Goal: Obtain resource: Download file/media

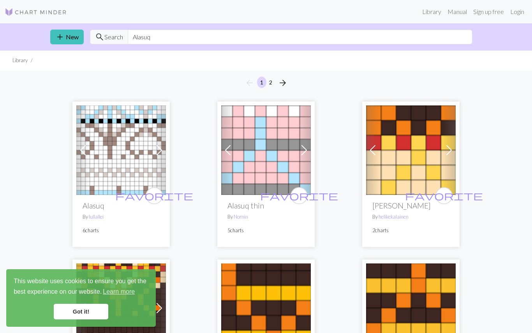
click at [109, 164] on img at bounding box center [121, 150] width 90 height 90
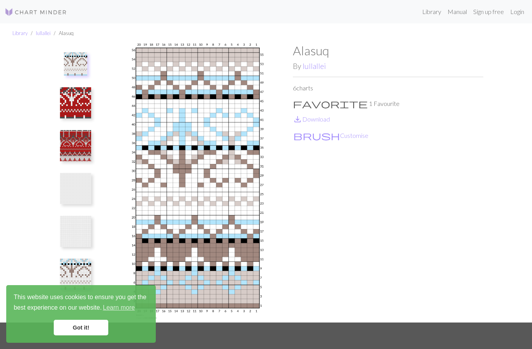
click at [16, 31] on link "Library" at bounding box center [19, 33] width 15 height 6
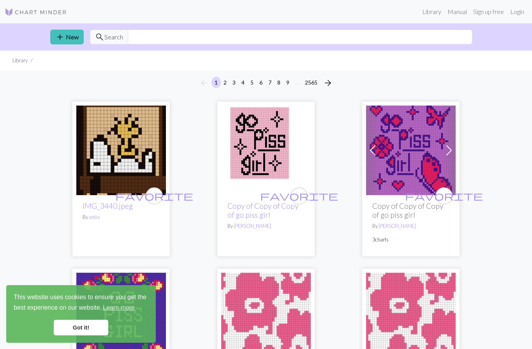
click at [166, 41] on input "text" at bounding box center [300, 37] width 344 height 15
type input "Wilderness"
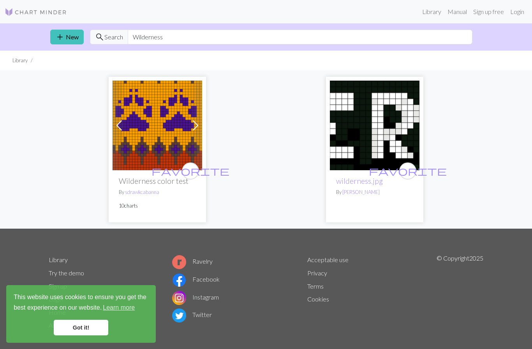
click at [155, 117] on img at bounding box center [157, 126] width 90 height 90
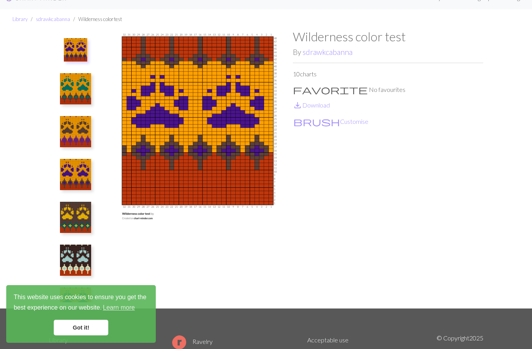
scroll to position [12, 0]
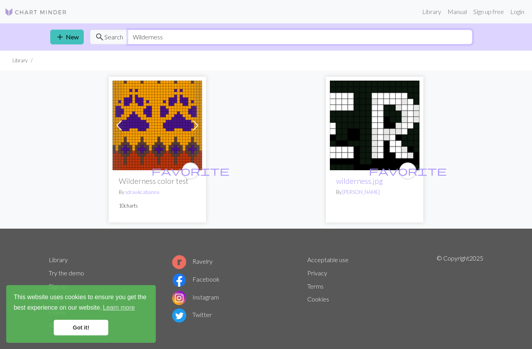
click at [172, 40] on input "Wilderness" at bounding box center [300, 37] width 344 height 15
type input "W"
type input "ALASUQ"
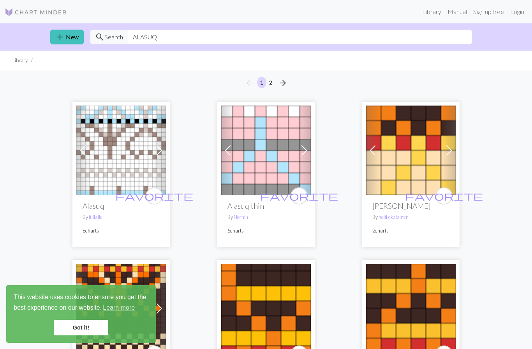
click at [94, 207] on h2 "Alasuq" at bounding box center [121, 205] width 77 height 9
click at [89, 235] on div "favorite Alasuq By lullallei 6 charts" at bounding box center [121, 221] width 90 height 52
click at [104, 162] on img at bounding box center [121, 150] width 90 height 90
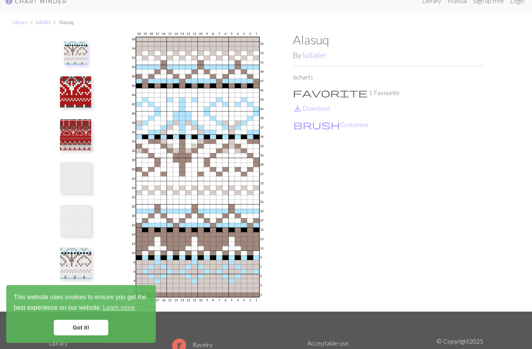
scroll to position [10, 0]
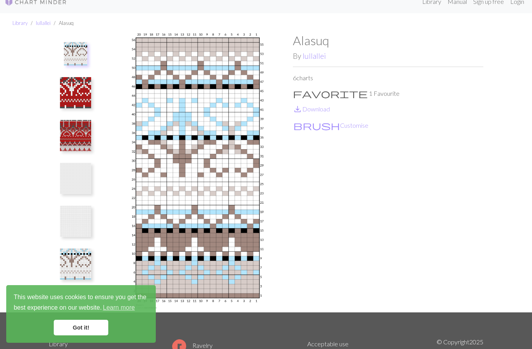
click at [317, 106] on link "save_alt Download" at bounding box center [311, 108] width 37 height 7
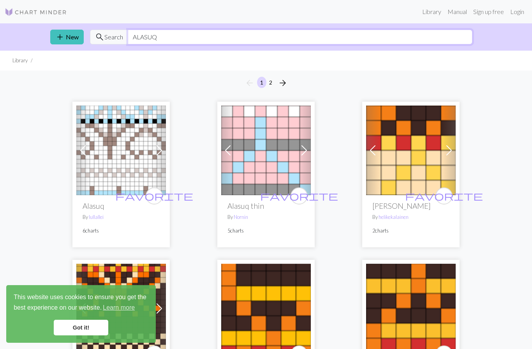
click at [191, 37] on input "ALASUQ" at bounding box center [300, 37] width 344 height 15
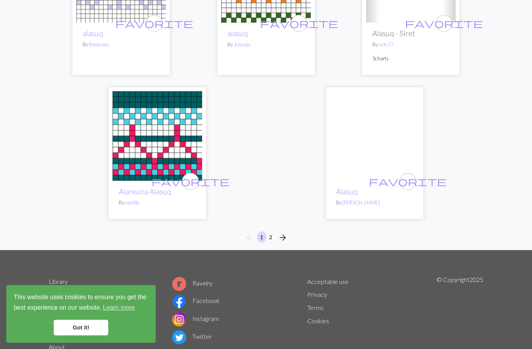
scroll to position [2501, 0]
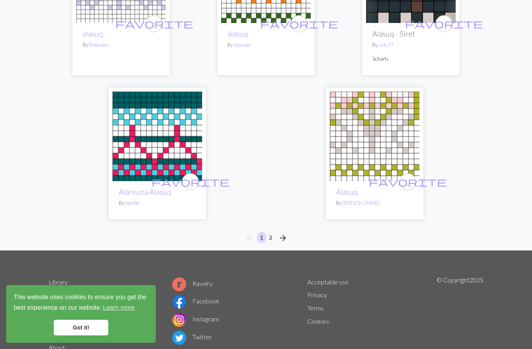
click at [278, 241] on span "arrow_forward" at bounding box center [282, 237] width 9 height 11
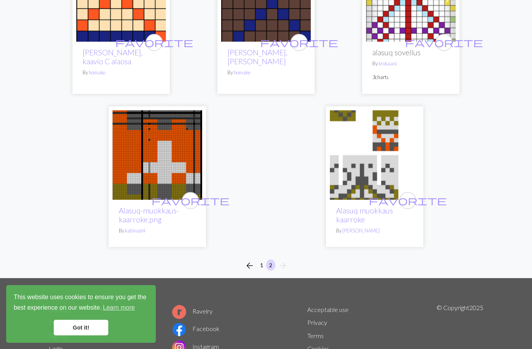
scroll to position [160, 0]
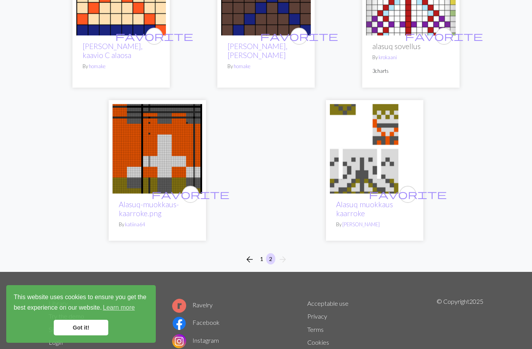
click at [248, 258] on span "arrow_back" at bounding box center [249, 259] width 9 height 11
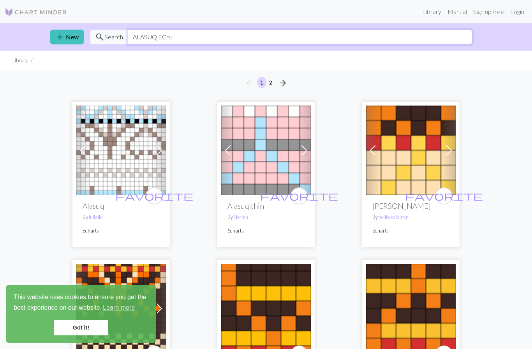
click at [187, 36] on input "ALASUQ ECru" at bounding box center [300, 37] width 344 height 15
click at [444, 44] on input "ALASUQ ECru" at bounding box center [300, 37] width 344 height 15
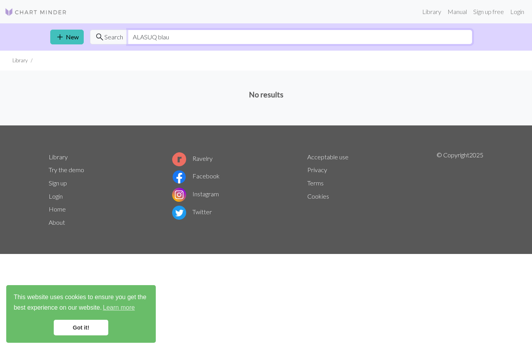
type input "ALASUQ blau"
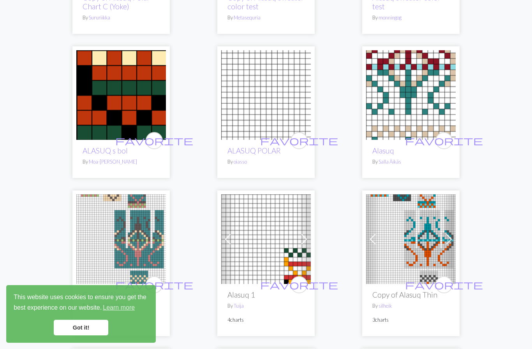
scroll to position [879, 0]
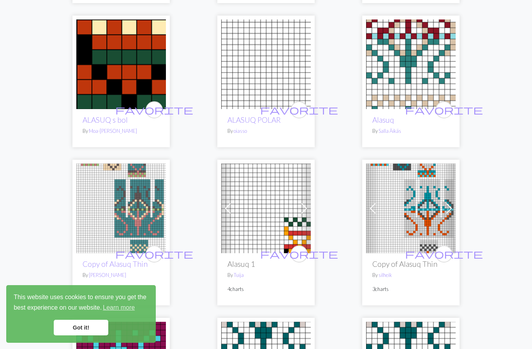
click at [257, 64] on img at bounding box center [266, 64] width 90 height 90
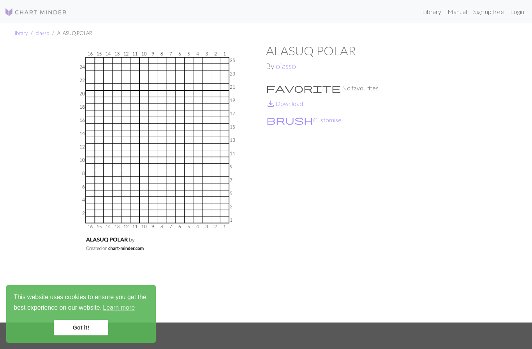
click at [290, 104] on link "save_alt Download" at bounding box center [284, 103] width 37 height 7
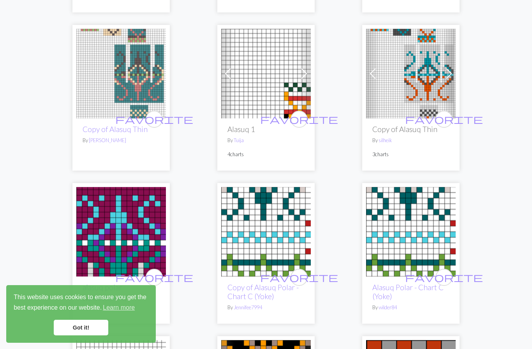
scroll to position [1015, 0]
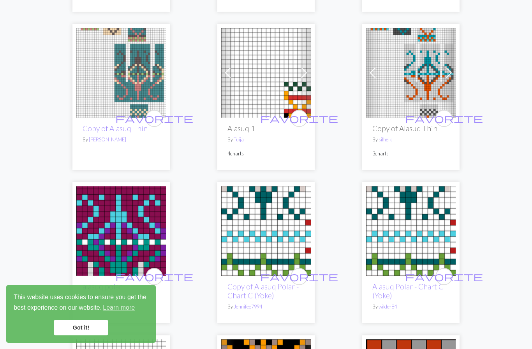
click at [310, 72] on span at bounding box center [304, 73] width 12 height 12
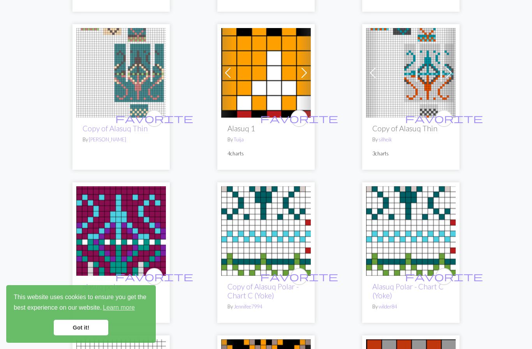
click at [306, 74] on span at bounding box center [304, 73] width 12 height 12
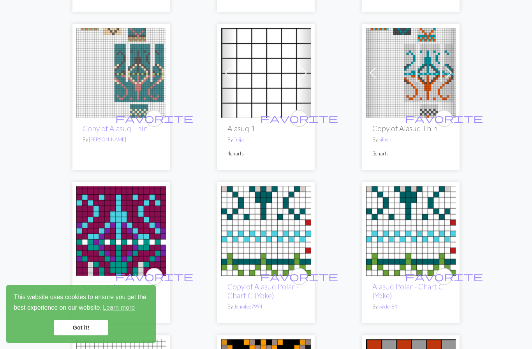
click at [309, 72] on span at bounding box center [304, 73] width 12 height 12
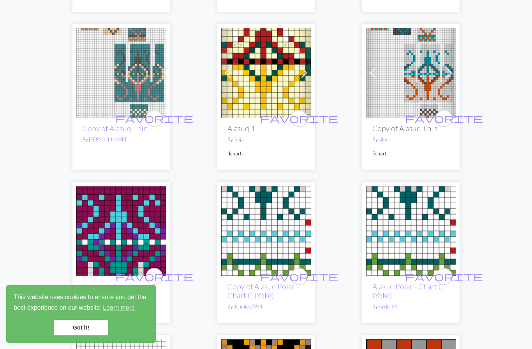
click at [302, 75] on span at bounding box center [304, 73] width 12 height 12
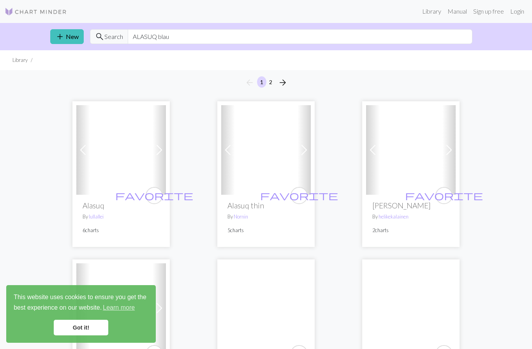
scroll to position [0, 0]
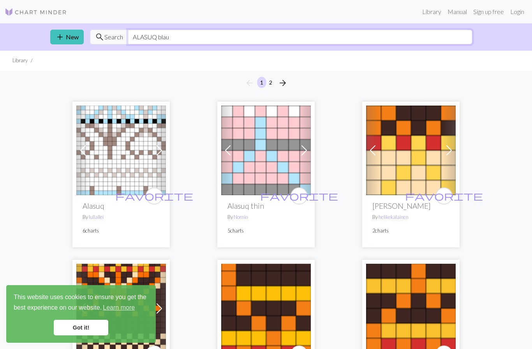
click at [178, 44] on input "ALASUQ blau" at bounding box center [300, 37] width 344 height 15
type input "A"
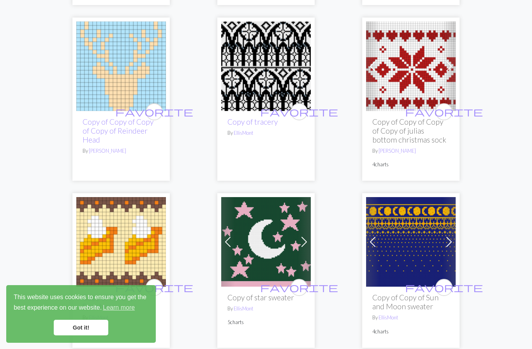
scroll to position [1199, 0]
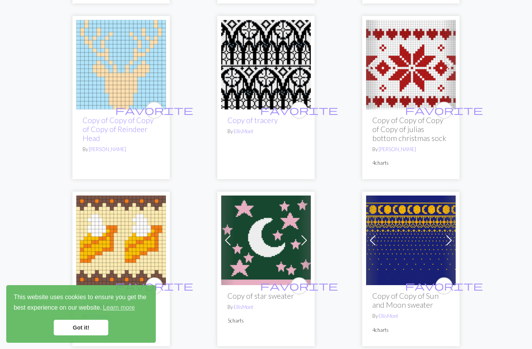
click at [502, 302] on div "arrow_back 1 2 3 4 5 6 7 8 9 … 2565 arrow_forward favorite IMG_3440.jpeg By ant…" at bounding box center [266, 276] width 532 height 2808
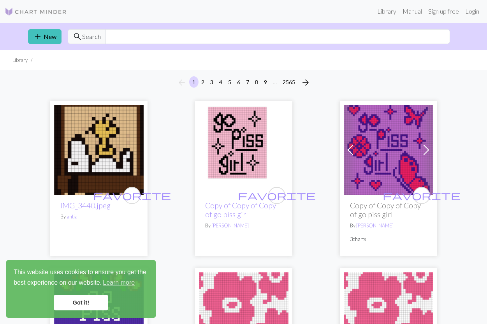
scroll to position [0, 0]
click at [262, 41] on input "text" at bounding box center [277, 37] width 344 height 15
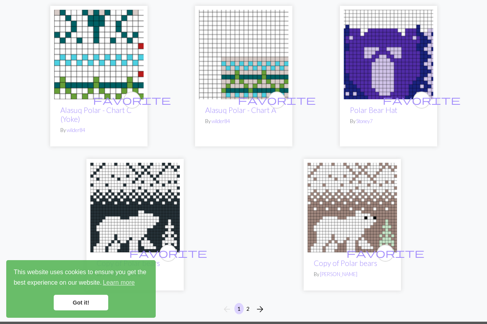
scroll to position [2623, 0]
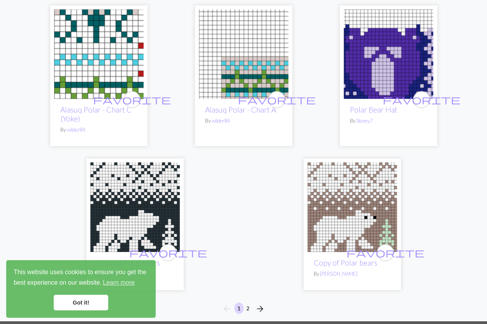
click at [262, 303] on span "arrow_forward" at bounding box center [259, 308] width 9 height 11
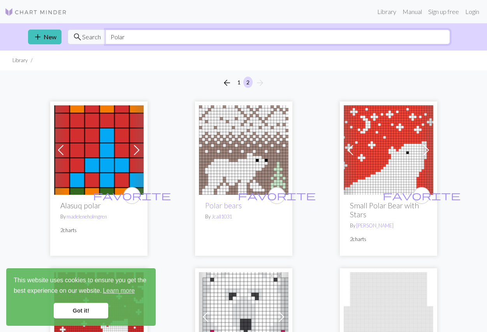
click at [289, 40] on input "Polar" at bounding box center [277, 37] width 344 height 15
type input "P"
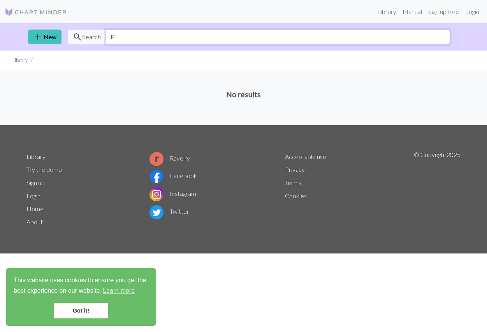
type input "P"
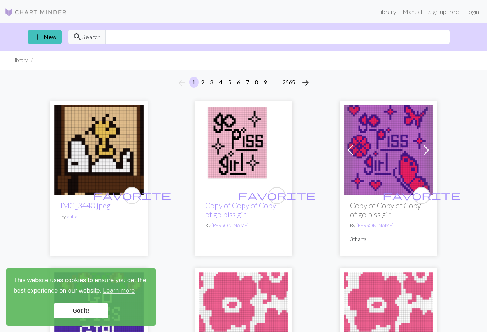
click at [413, 12] on link "Manual" at bounding box center [412, 12] width 26 height 16
click at [185, 38] on input "text" at bounding box center [277, 37] width 344 height 15
type input "Snoopy"
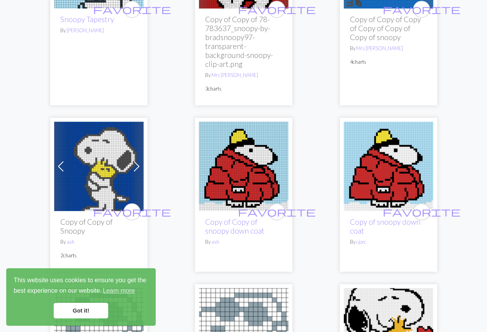
scroll to position [2064, 0]
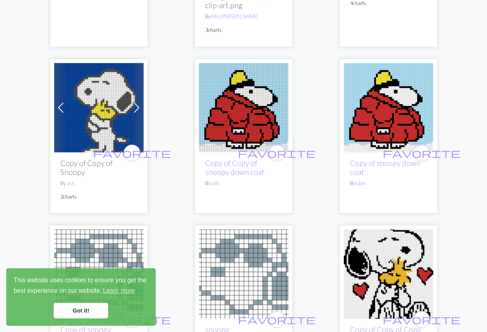
click at [97, 102] on img at bounding box center [99, 108] width 90 height 90
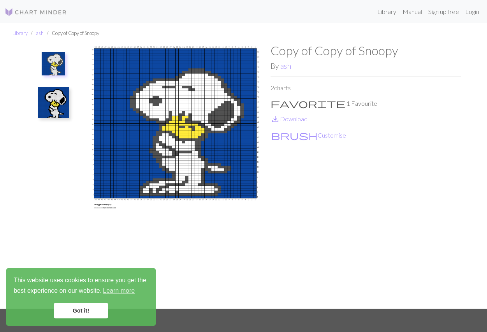
click at [55, 57] on img at bounding box center [53, 63] width 23 height 23
click at [54, 100] on img at bounding box center [53, 102] width 31 height 31
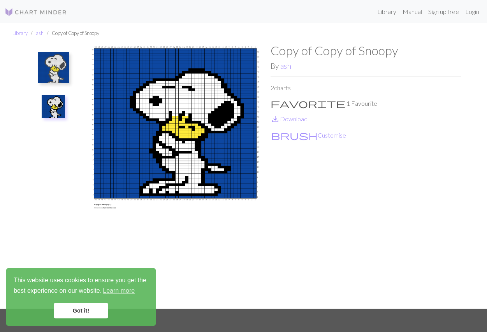
click at [60, 67] on img at bounding box center [53, 67] width 31 height 31
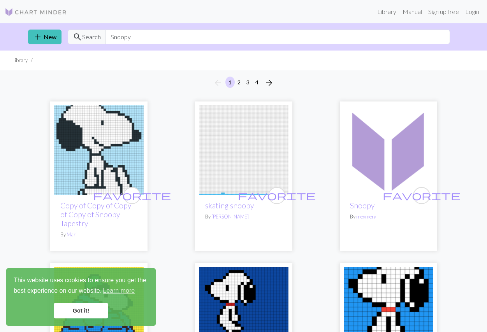
click at [269, 85] on span "arrow_forward" at bounding box center [268, 82] width 9 height 11
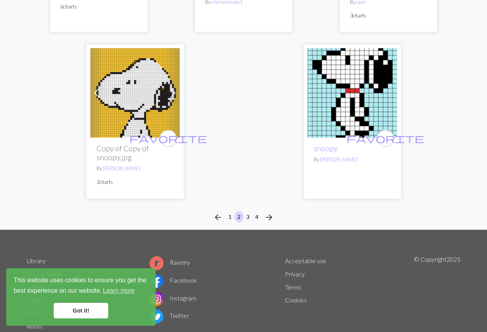
scroll to position [2629, 0]
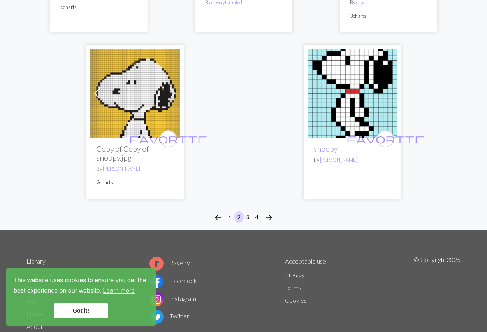
click at [271, 216] on span "arrow_forward" at bounding box center [268, 217] width 9 height 11
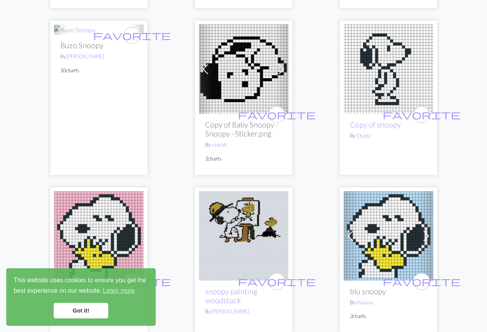
scroll to position [546, 0]
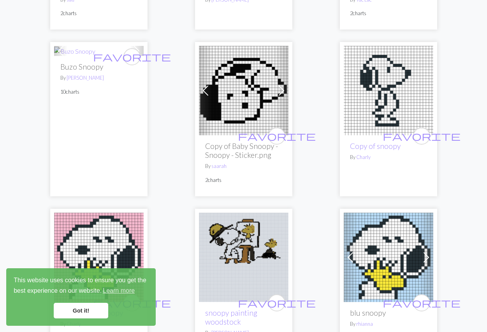
click at [95, 56] on img at bounding box center [74, 51] width 41 height 9
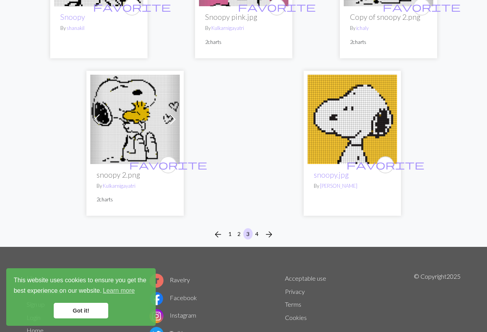
scroll to position [2538, 0]
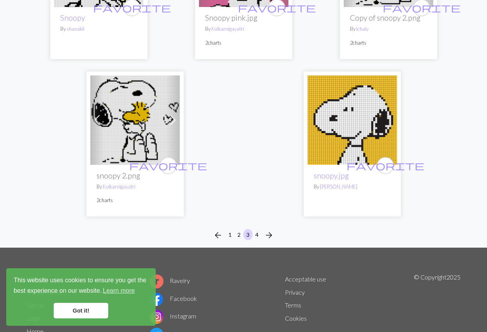
click at [270, 230] on span "arrow_forward" at bounding box center [268, 235] width 9 height 11
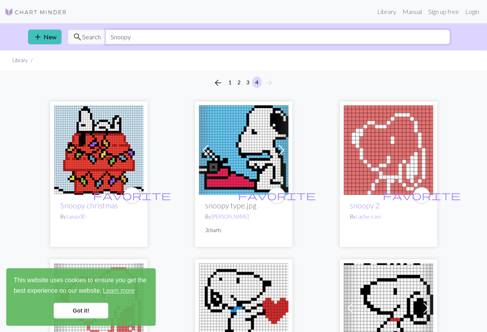
click at [174, 40] on input "Snoopy" at bounding box center [277, 37] width 344 height 15
type input "S"
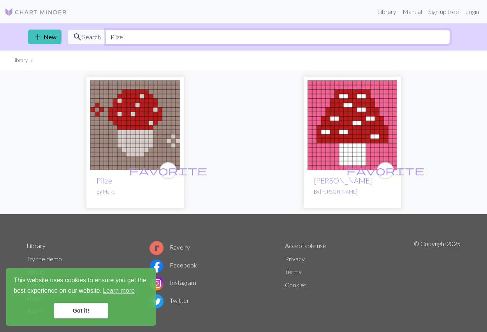
click at [203, 33] on input "Pilze" at bounding box center [277, 37] width 344 height 15
type input "P"
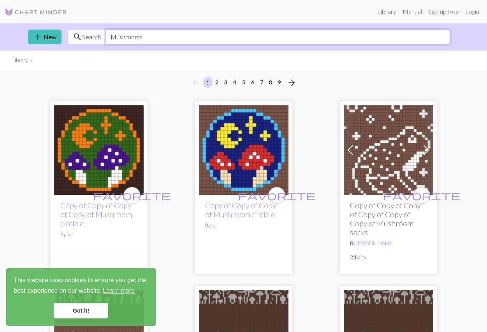
click at [174, 43] on input "Mushrooms" at bounding box center [277, 37] width 344 height 15
type input "M"
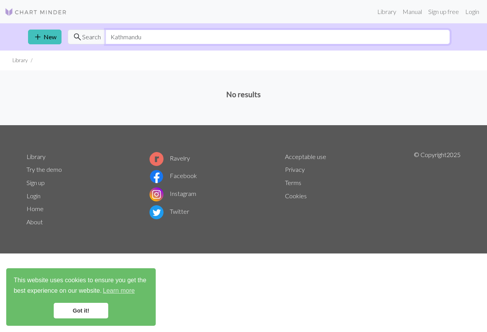
click at [163, 35] on input "Kathmandu" at bounding box center [277, 37] width 344 height 15
click at [126, 38] on input "Kathmandu" at bounding box center [277, 37] width 344 height 15
click at [132, 39] on input "Wildnissocke" at bounding box center [277, 37] width 344 height 15
type input "W"
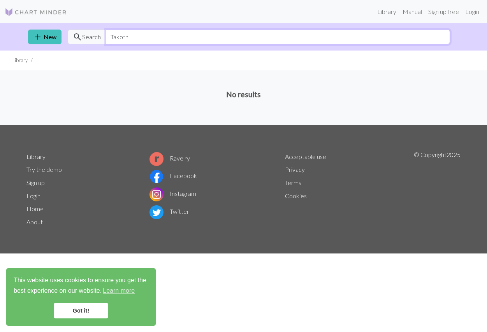
type input "Takotna"
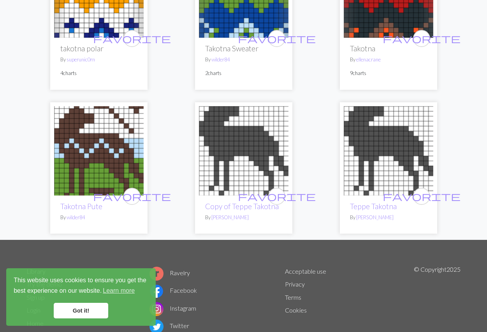
scroll to position [133, 0]
